Goal: Information Seeking & Learning: Learn about a topic

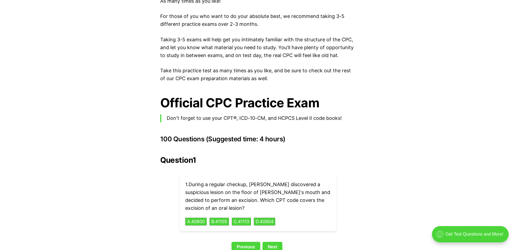
scroll to position [1131, 0]
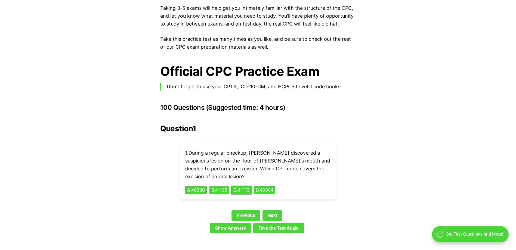
click at [239, 186] on button "C . 41113" at bounding box center [241, 190] width 20 height 8
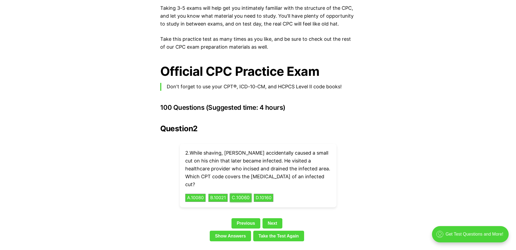
click at [245, 194] on button "C . 10060" at bounding box center [241, 198] width 22 height 8
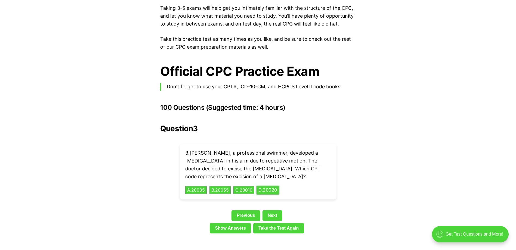
click at [266, 186] on button "D . 20020" at bounding box center [267, 190] width 23 height 8
click at [201, 186] on button "A . 83036" at bounding box center [196, 190] width 23 height 8
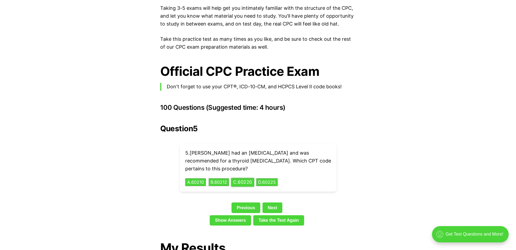
click at [252, 178] on button "C . 60220" at bounding box center [242, 182] width 23 height 8
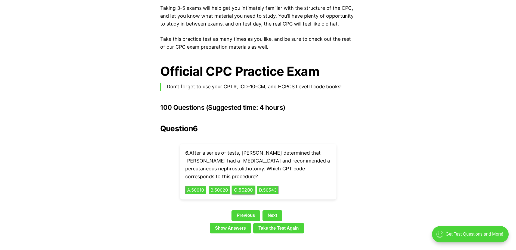
click at [242, 186] on button "C . 50200" at bounding box center [243, 190] width 23 height 8
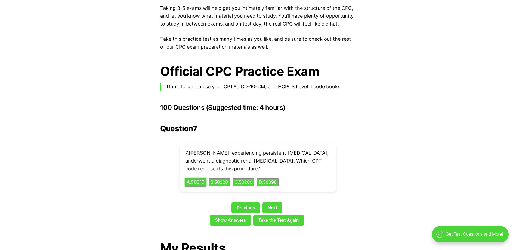
click at [190, 178] on button "A . 50010" at bounding box center [196, 182] width 22 height 8
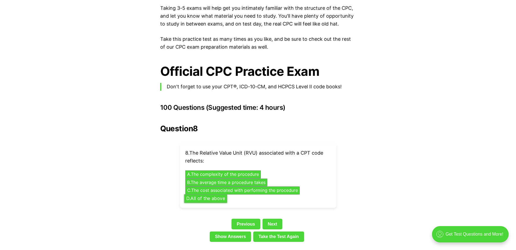
click at [216, 194] on button "D . All of the above" at bounding box center [205, 198] width 43 height 8
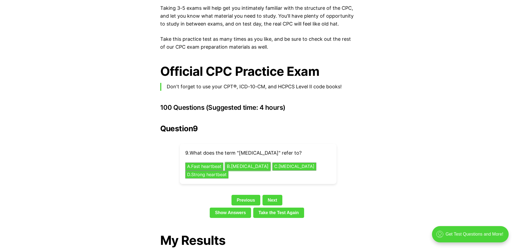
click at [251, 163] on button "B . [MEDICAL_DATA]" at bounding box center [248, 167] width 46 height 8
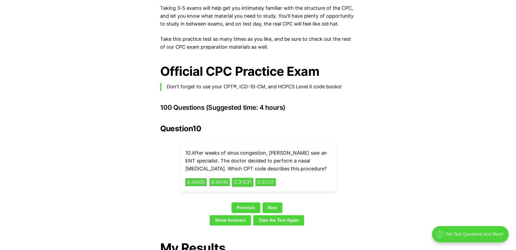
click at [249, 178] on button "C . 31231" at bounding box center [242, 182] width 21 height 8
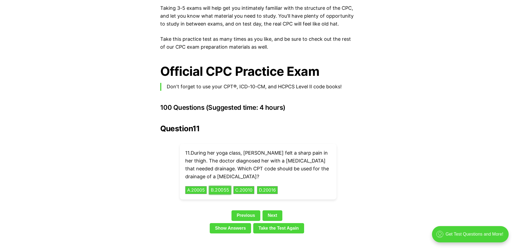
click at [225, 186] on button "B . 20055" at bounding box center [220, 190] width 22 height 8
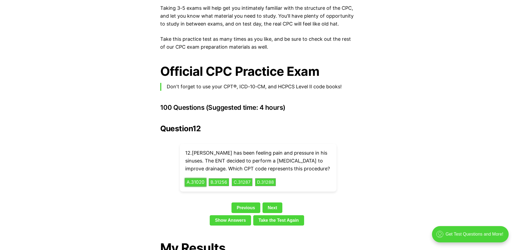
click at [195, 178] on button "A . 31020" at bounding box center [196, 182] width 22 height 8
